Goal: Information Seeking & Learning: Check status

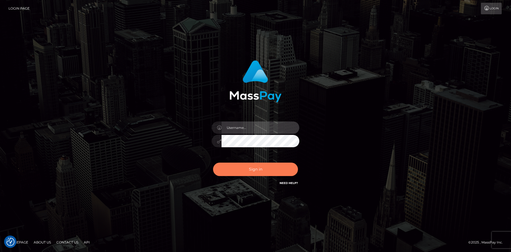
type input "Eduard Gavrilescu"
click at [256, 166] on button "Sign in" at bounding box center [255, 168] width 85 height 13
type input "Eduard Gavrilescu"
click at [244, 166] on button "Sign in" at bounding box center [255, 168] width 85 height 13
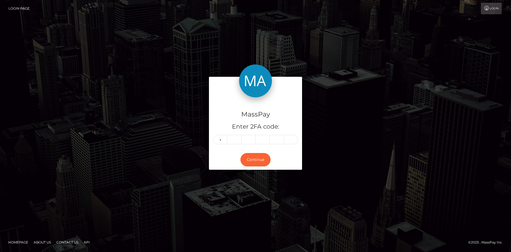
type input "9"
type input "7"
type input "4"
type input "7"
type input "2"
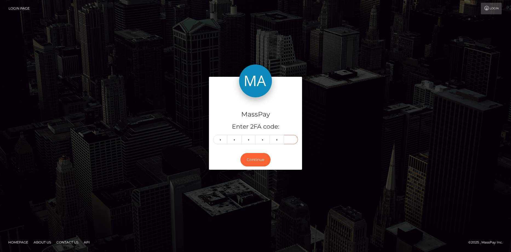
type input "2"
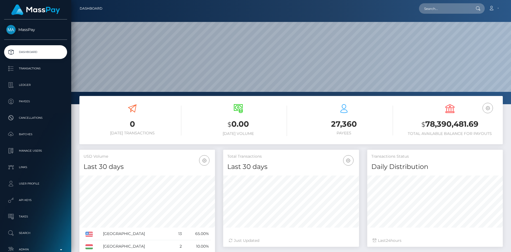
scroll to position [97, 136]
click at [439, 7] on input "text" at bounding box center [444, 8] width 51 height 10
paste input "PY62084072"
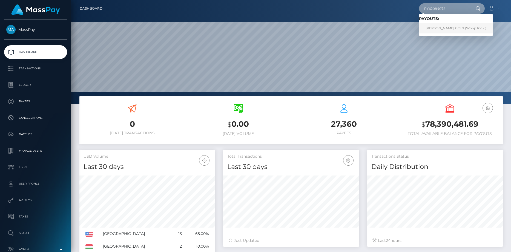
type input "PY62084072"
click at [436, 26] on link "OSCAR ONTAÑON COIN (Whop Inc - )" at bounding box center [456, 28] width 74 height 10
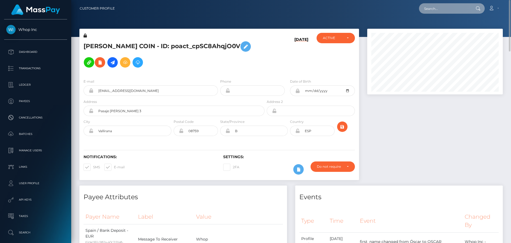
click at [434, 10] on input "text" at bounding box center [444, 8] width 51 height 10
paste input "[EMAIL_ADDRESS][DOMAIN_NAME]"
type input "Sgwcgray1234@hotmail.ca"
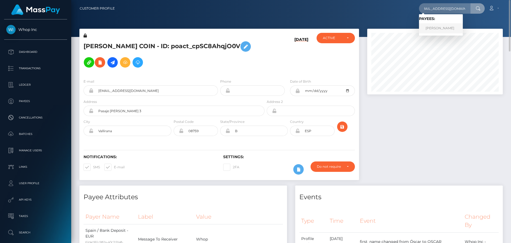
click at [431, 28] on link "GWEN MARIE GRAY" at bounding box center [441, 28] width 44 height 10
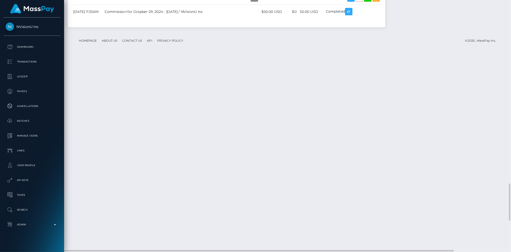
scroll to position [66, 136]
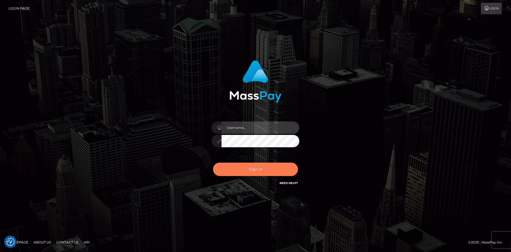
type input "Eduard Gavrilescu"
click at [239, 167] on button "Sign in" at bounding box center [255, 168] width 85 height 13
type input "Eduard Gavrilescu"
click at [239, 165] on button "Sign in" at bounding box center [255, 168] width 85 height 13
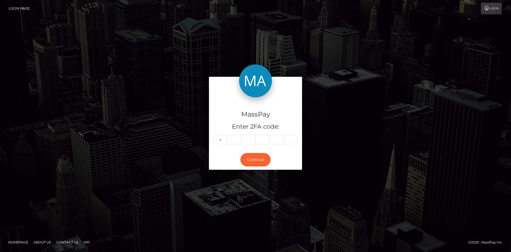
type input "3"
type input "8"
type input "1"
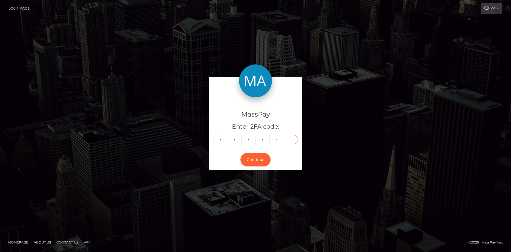
type input "8"
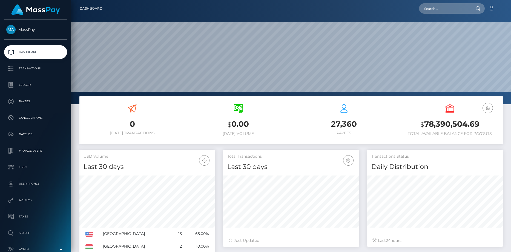
scroll to position [97, 136]
click at [447, 9] on input "text" at bounding box center [444, 8] width 51 height 10
paste input "28099886"
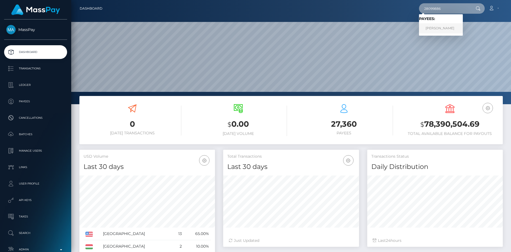
type input "28099886"
click at [432, 27] on link "Jean-Sebastien Gagne-Poirier" at bounding box center [441, 28] width 44 height 10
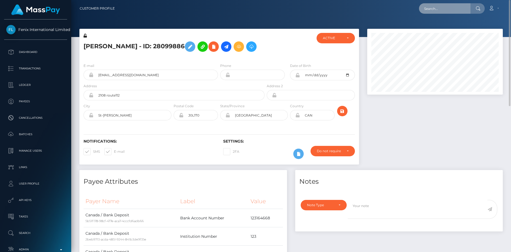
click at [436, 10] on input "text" at bounding box center [444, 8] width 51 height 10
paste input "76602759"
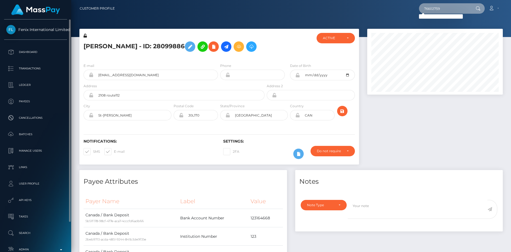
type input "76602759"
click at [33, 138] on link "Batches" at bounding box center [35, 134] width 63 height 14
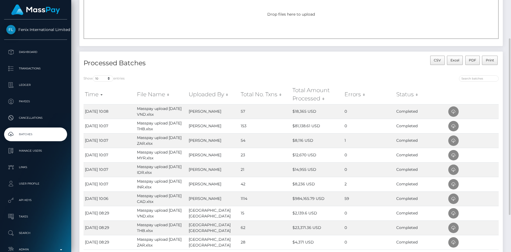
scroll to position [82, 0]
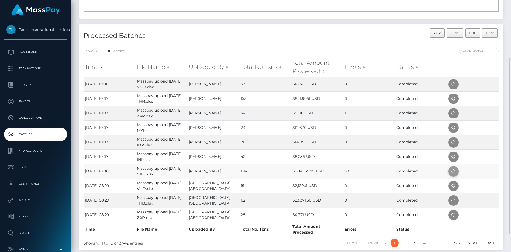
click at [451, 173] on icon at bounding box center [453, 171] width 7 height 7
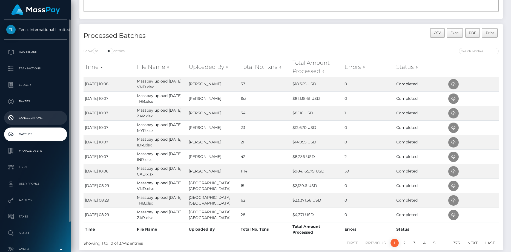
click at [31, 118] on p "Cancellations" at bounding box center [35, 118] width 59 height 8
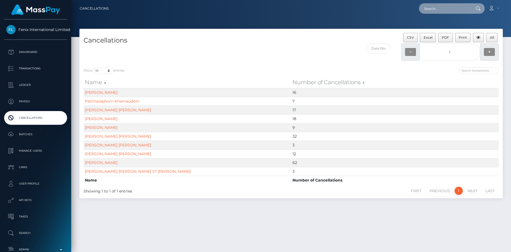
click at [428, 11] on input "text" at bounding box center [444, 8] width 51 height 10
paste input "poact_pDDqPJKkDDhZ"
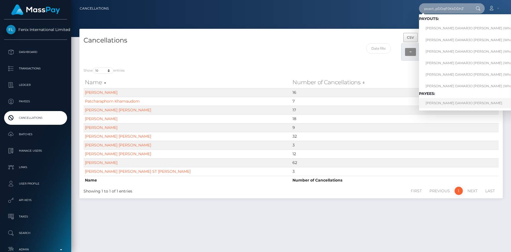
type input "poact_pDDqPJKkDDhZ"
click at [445, 103] on link "[PERSON_NAME] DAMARJO [PERSON_NAME]" at bounding box center [475, 103] width 112 height 10
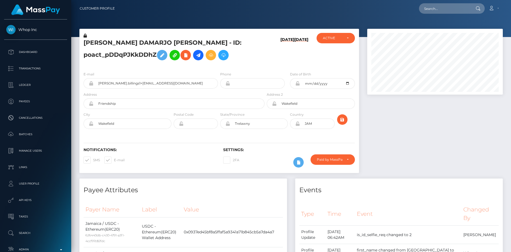
scroll to position [66, 136]
click at [100, 86] on input "alston.billings1+8849087235@icloud.com" at bounding box center [155, 83] width 125 height 10
type input "6"
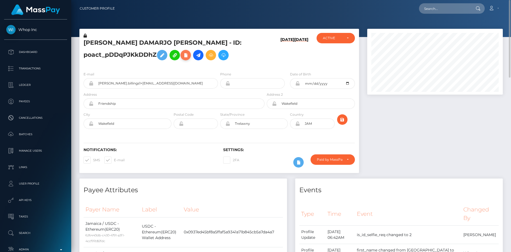
click at [186, 57] on icon at bounding box center [185, 55] width 7 height 7
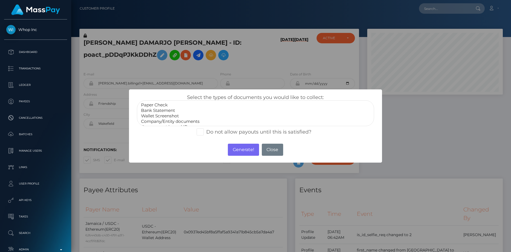
click at [184, 113] on option "Wallet Screenshot" at bounding box center [255, 115] width 230 height 5
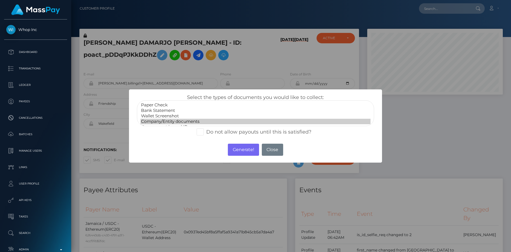
click at [184, 120] on option "Company/Entity documents" at bounding box center [255, 121] width 230 height 5
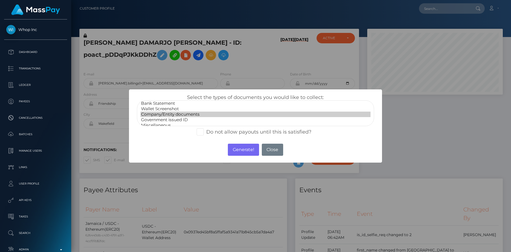
scroll to position [11, 0]
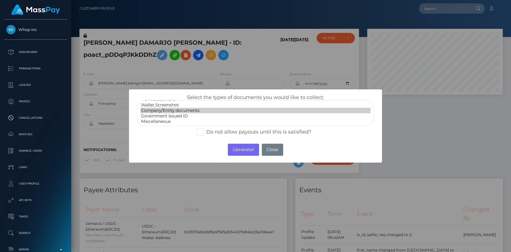
select select "Government issued ID"
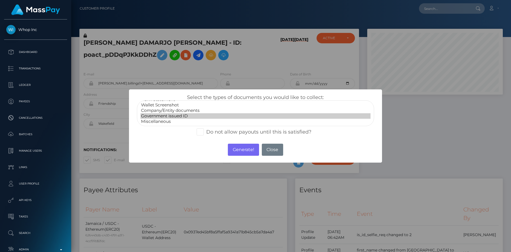
click at [180, 116] on option "Government issued ID" at bounding box center [255, 115] width 230 height 5
click at [233, 151] on button "Generate!" at bounding box center [243, 149] width 31 height 12
